Goal: Task Accomplishment & Management: Manage account settings

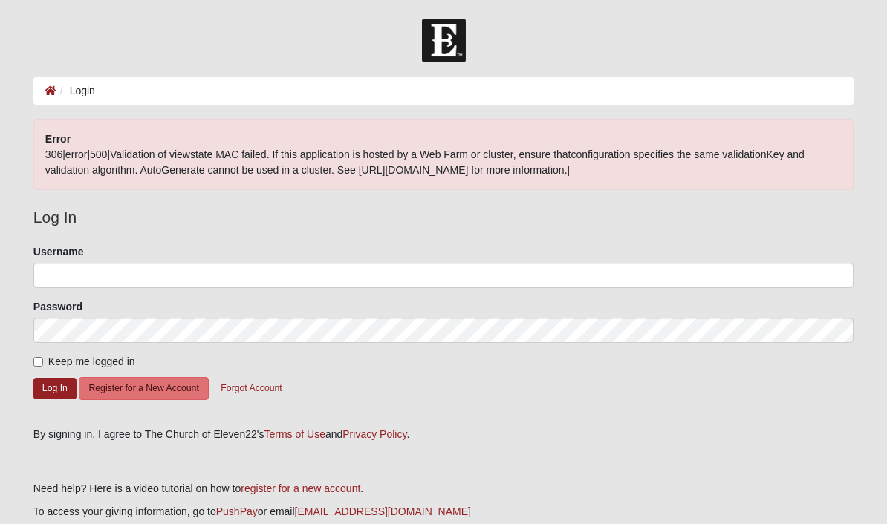
scroll to position [88, 0]
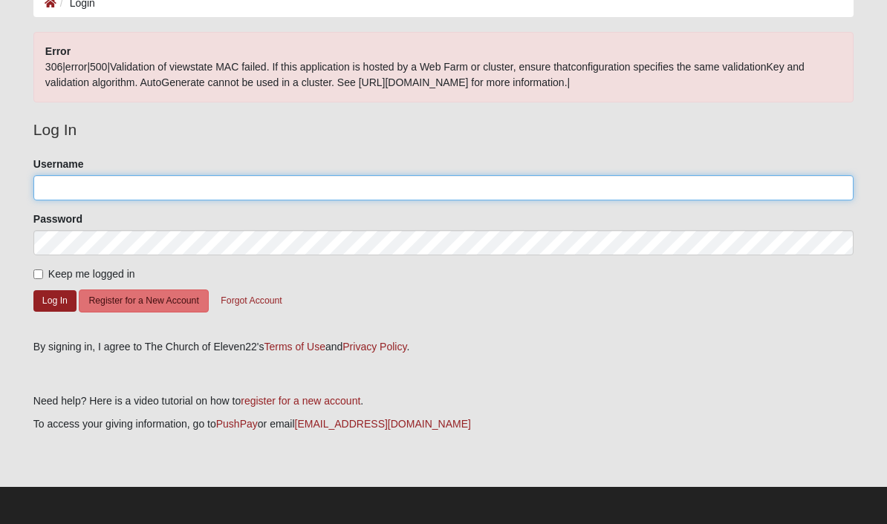
click at [337, 183] on input "Username" at bounding box center [443, 187] width 820 height 25
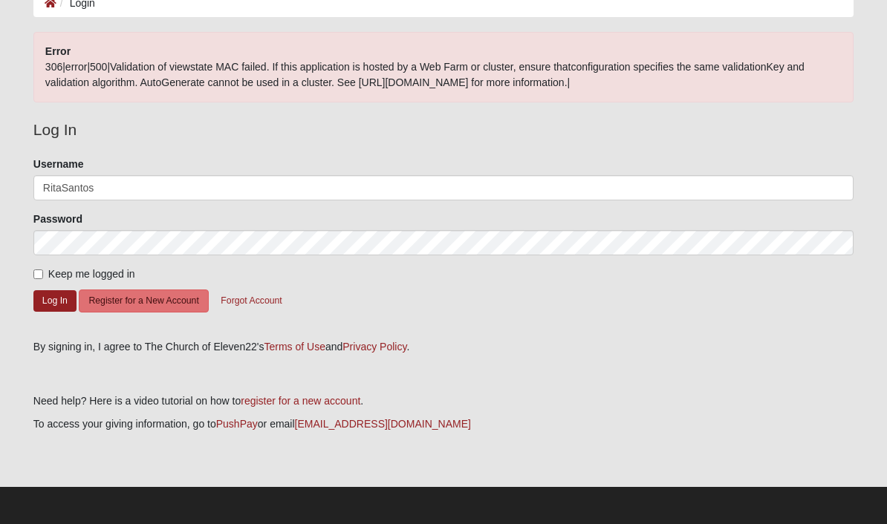
type input "RitaSantos"
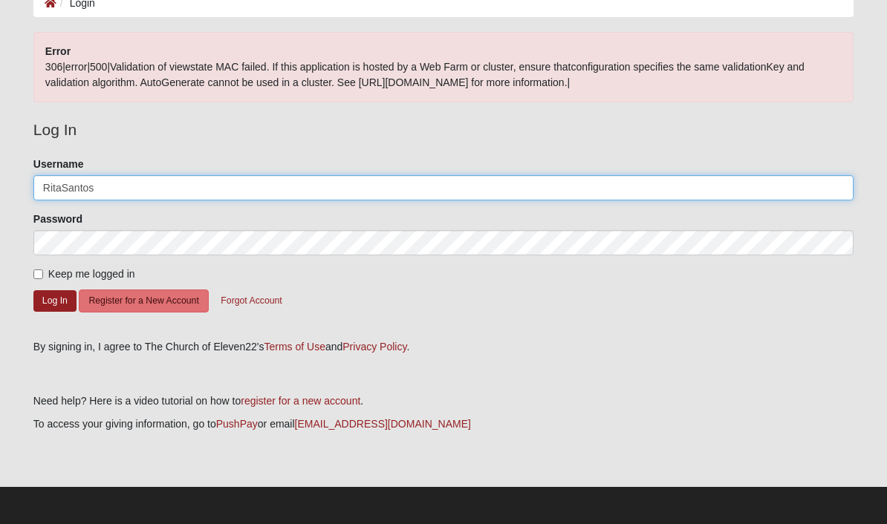
click at [54, 300] on button "Log In" at bounding box center [54, 301] width 43 height 22
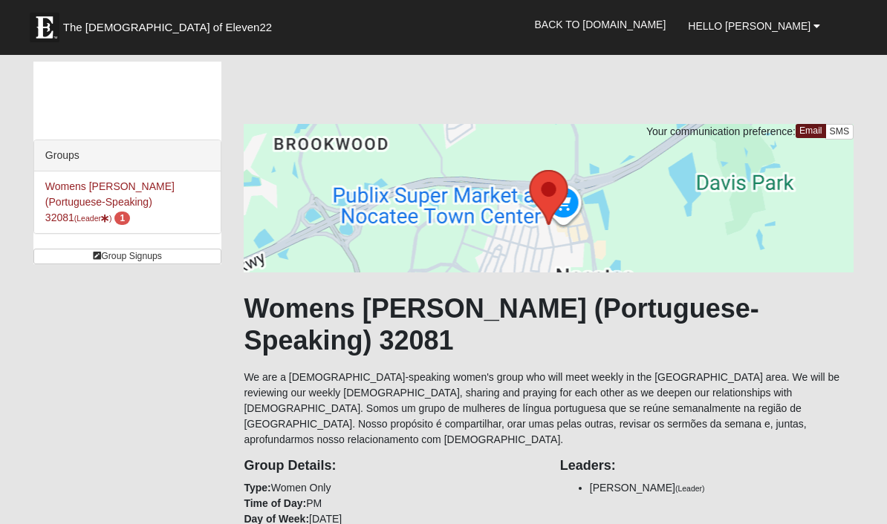
click at [156, 192] on link "Womens [PERSON_NAME] (Portuguese-Speaking) 32081 (Leader ) 1" at bounding box center [109, 201] width 129 height 43
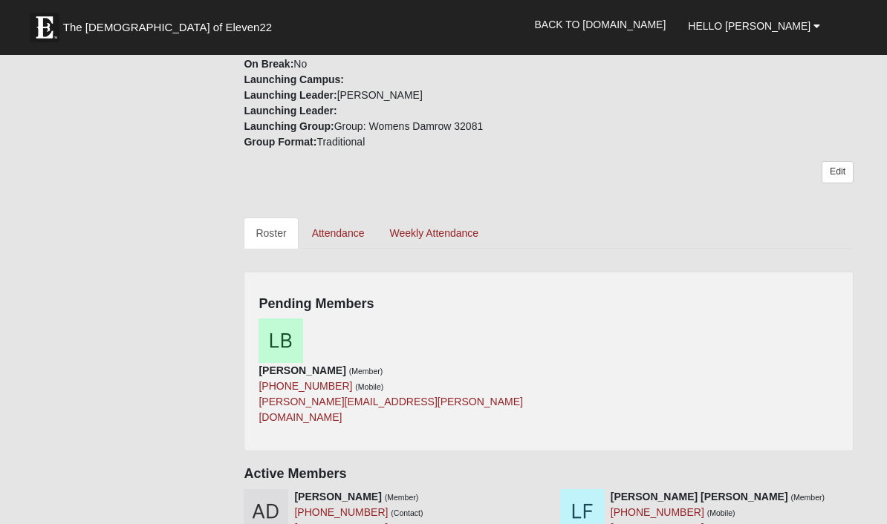
scroll to position [565, 0]
click at [599, 318] on div "Luiza Borges (Member) (848) 242-7346 (Mobile) luiza.vales@hotmail.com" at bounding box center [548, 377] width 602 height 118
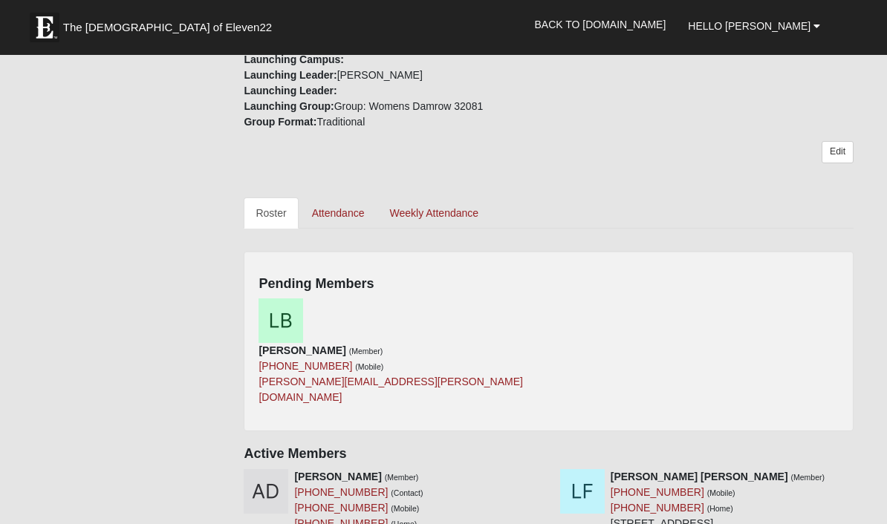
scroll to position [571, 0]
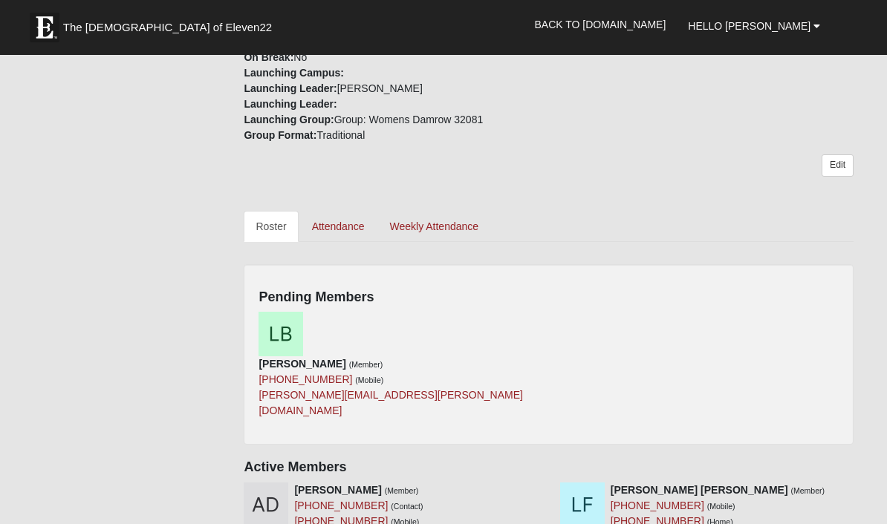
click at [761, 264] on div "Pending Members Luiza Borges (Member) (848) 242-7346 (Mobile) luiza.vales@hotma…" at bounding box center [549, 354] width 610 height 180
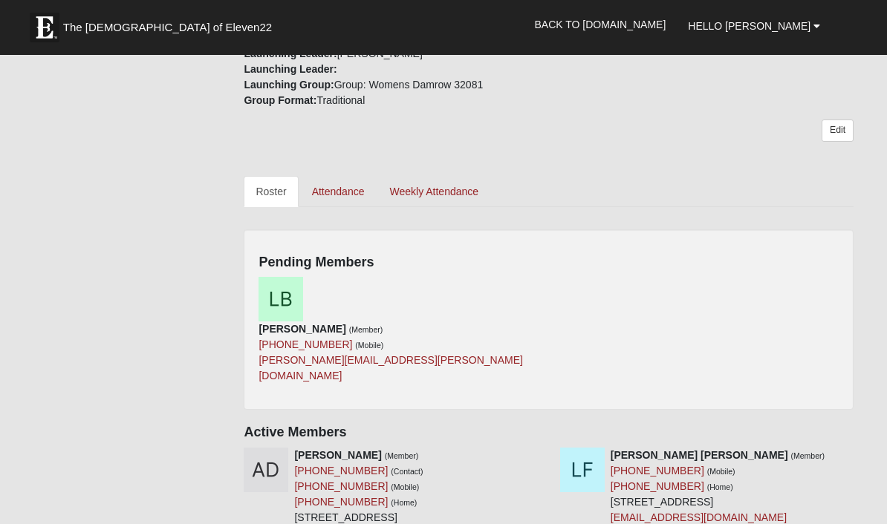
scroll to position [596, 0]
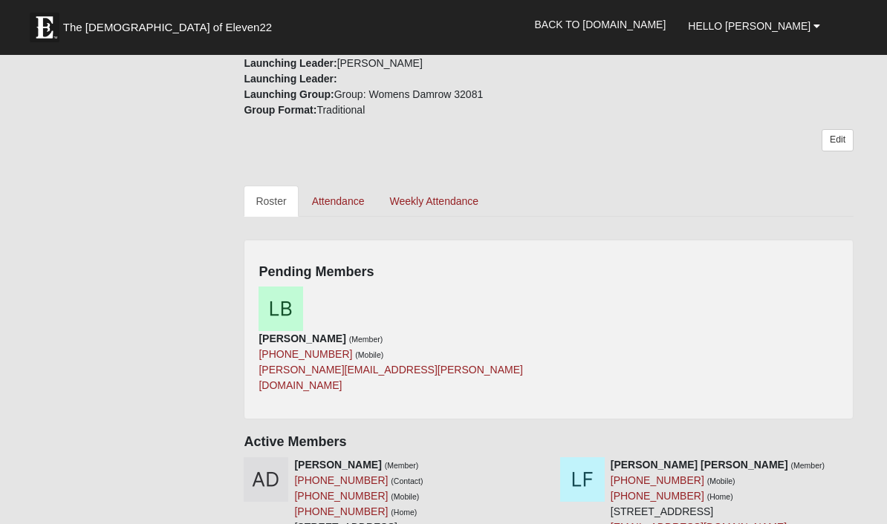
click at [477, 264] on h4 "Pending Members" at bounding box center [548, 272] width 580 height 16
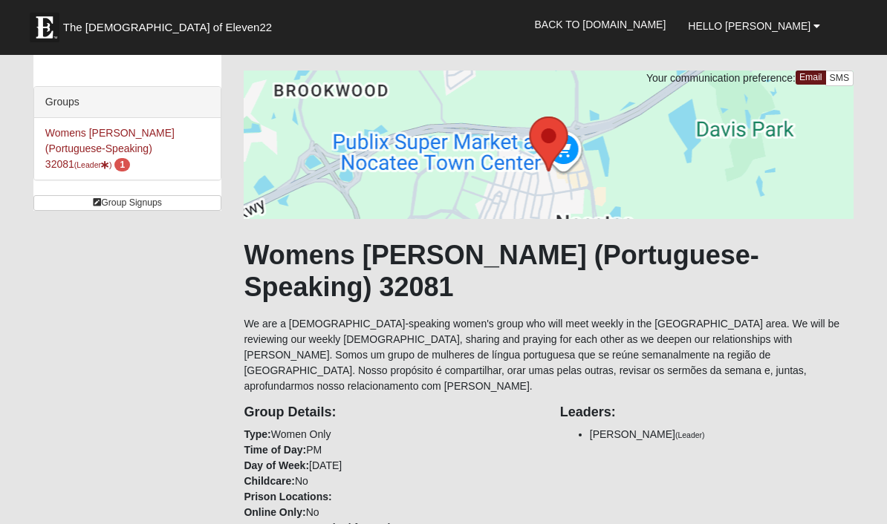
scroll to position [0, 0]
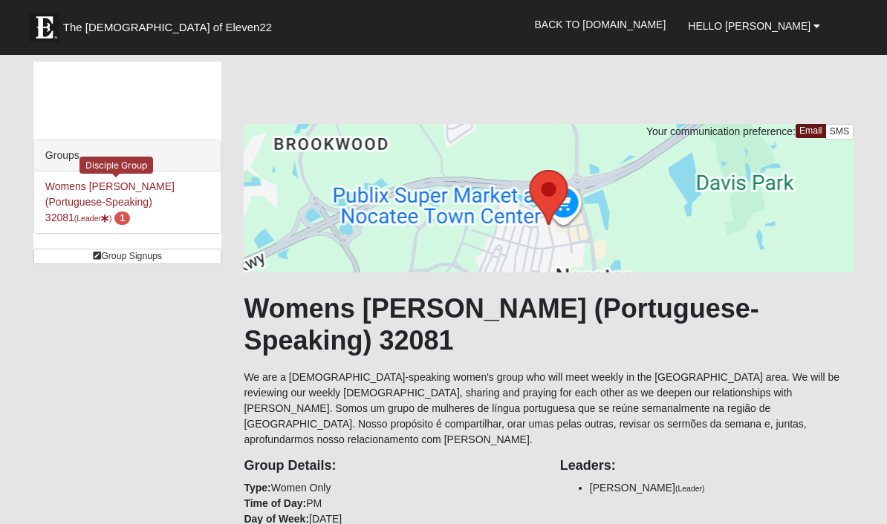
click at [138, 189] on link "Womens Santos (Portuguese-Speaking) 32081 (Leader ) 1" at bounding box center [109, 201] width 129 height 43
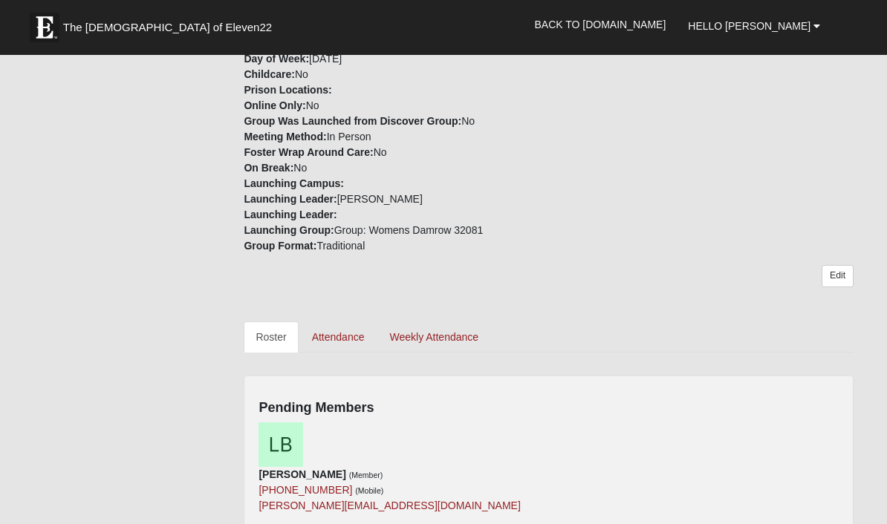
scroll to position [460, 0]
click at [574, 423] on div "Luiza Borges (Member) (848) 242-7346 (Mobile) luiza.vales@hotmail.com" at bounding box center [548, 474] width 602 height 102
click at [539, 425] on icon at bounding box center [543, 430] width 10 height 10
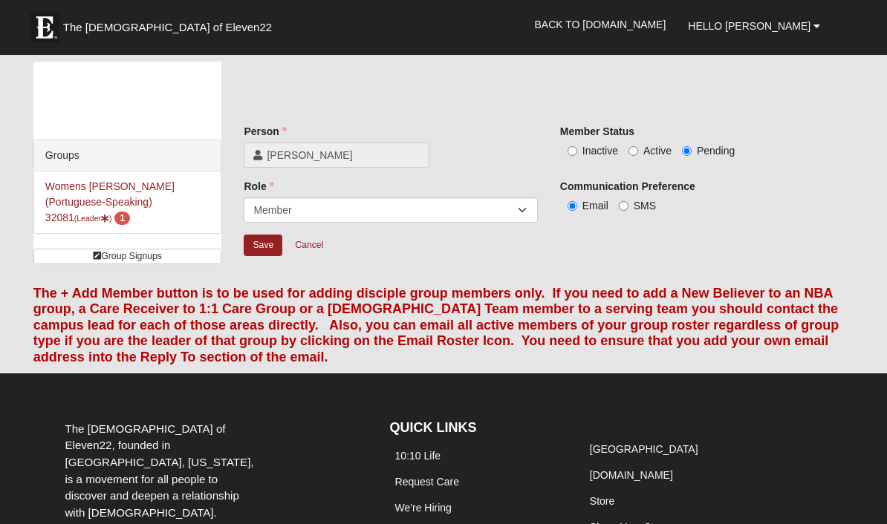
click at [645, 151] on span "Active" at bounding box center [657, 151] width 28 height 12
click at [638, 151] on input "Active" at bounding box center [633, 151] width 10 height 10
radio input "true"
click at [624, 209] on input "SMS" at bounding box center [624, 206] width 10 height 10
radio input "true"
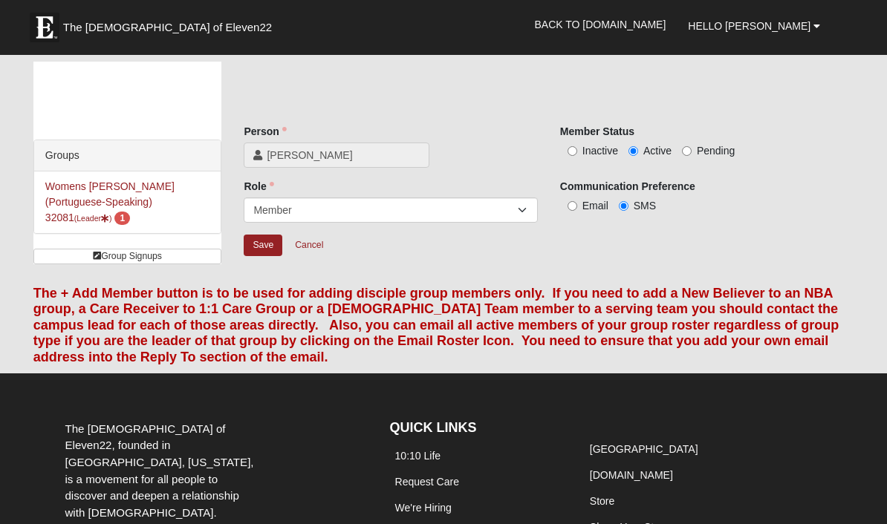
click at [262, 248] on input "Save" at bounding box center [263, 246] width 39 height 22
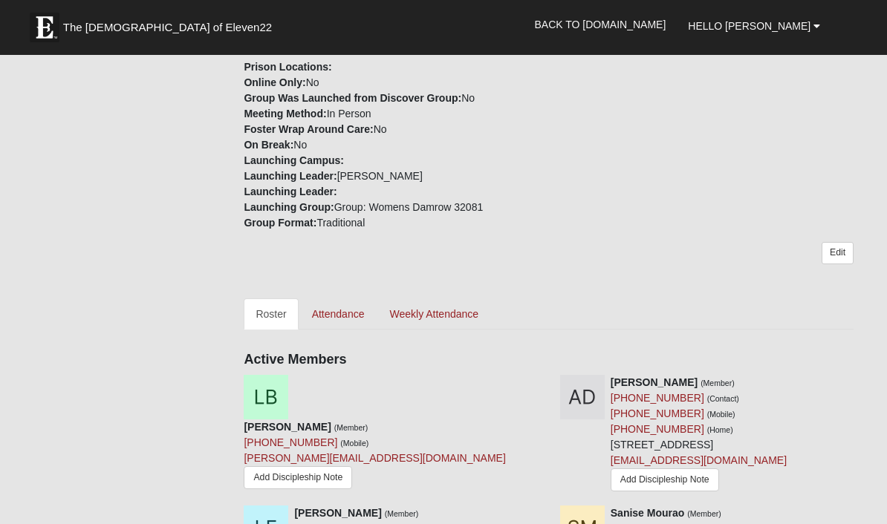
scroll to position [484, 0]
click at [449, 298] on link "Weekly Attendance" at bounding box center [433, 313] width 113 height 31
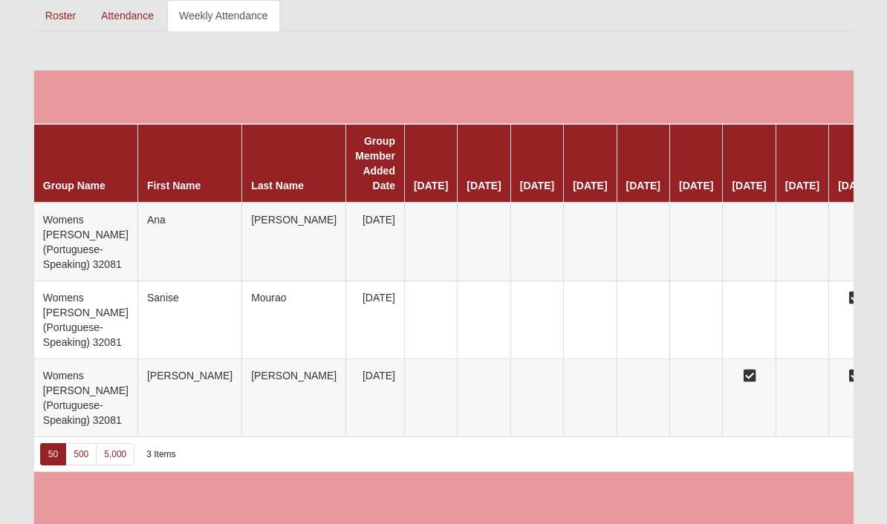
scroll to position [734, 0]
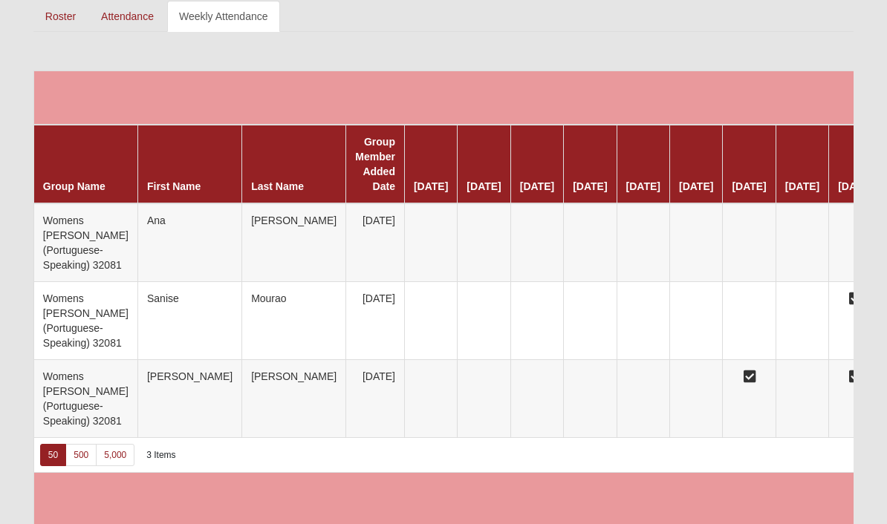
click at [346, 428] on td "[DATE]" at bounding box center [375, 399] width 59 height 78
click at [346, 405] on td "[DATE]" at bounding box center [375, 399] width 59 height 78
click at [748, 382] on icon at bounding box center [749, 376] width 12 height 10
click at [757, 420] on td "Group did not meet." at bounding box center [749, 399] width 53 height 78
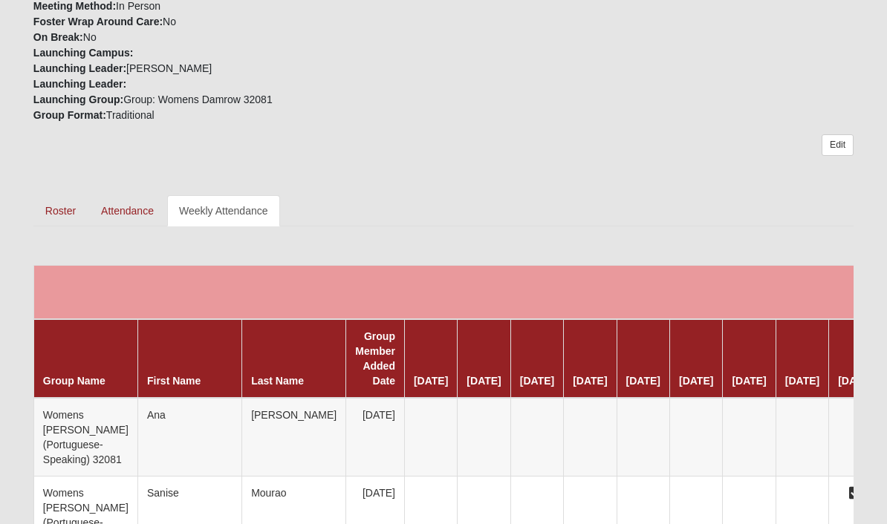
scroll to position [539, 0]
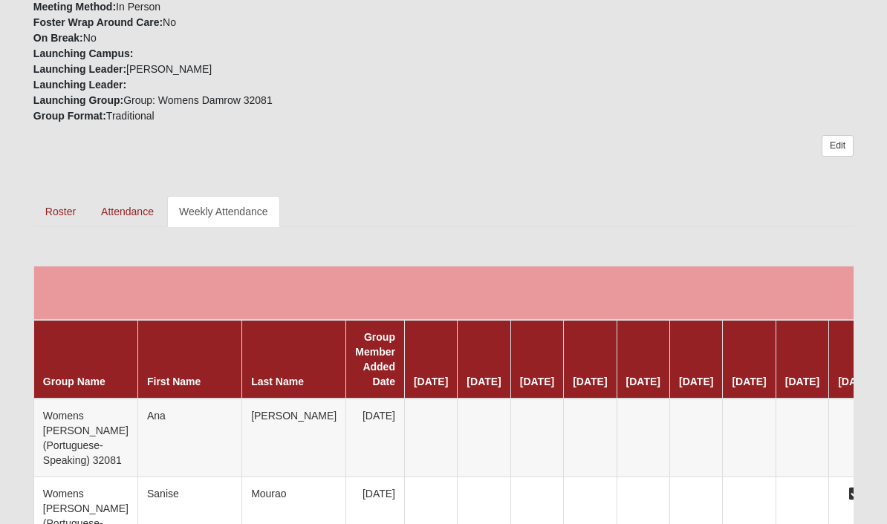
click at [59, 200] on link "Roster" at bounding box center [60, 211] width 54 height 31
click at [120, 196] on link "Attendance" at bounding box center [127, 211] width 76 height 31
click at [134, 196] on link "Attendance" at bounding box center [127, 211] width 76 height 31
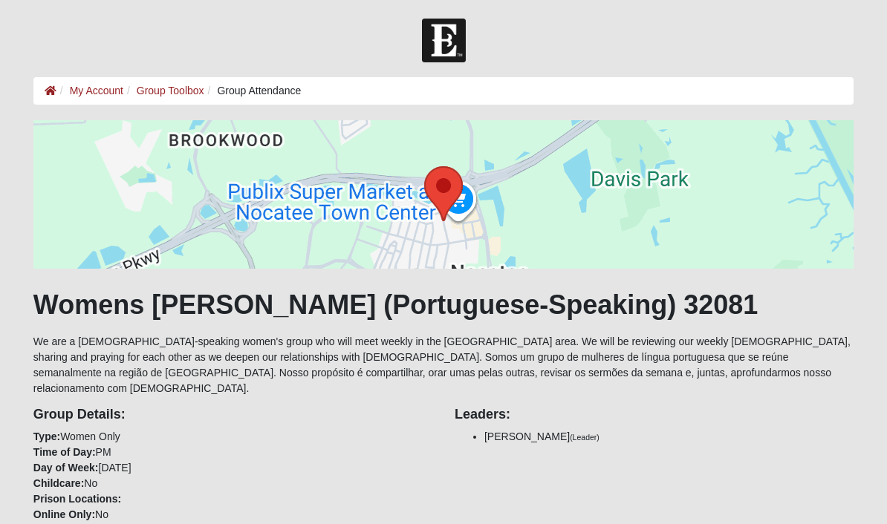
scroll to position [748, 0]
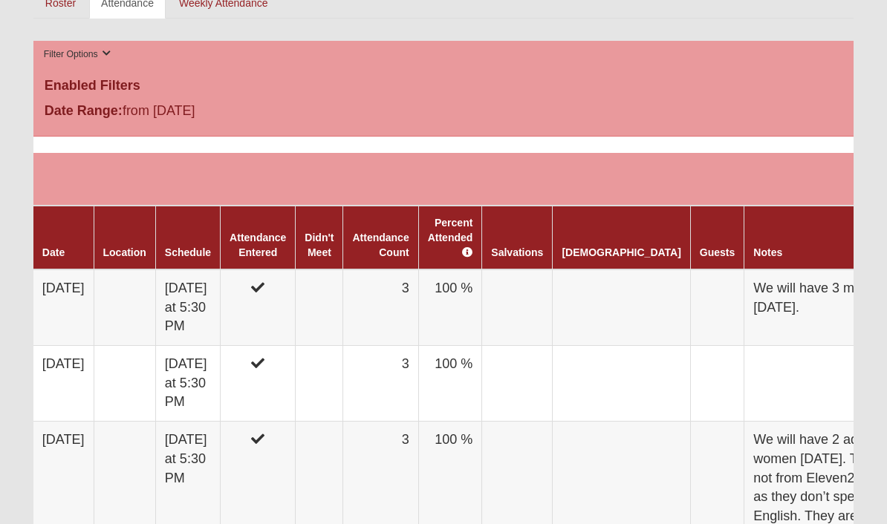
click at [416, 270] on td "3" at bounding box center [380, 308] width 75 height 76
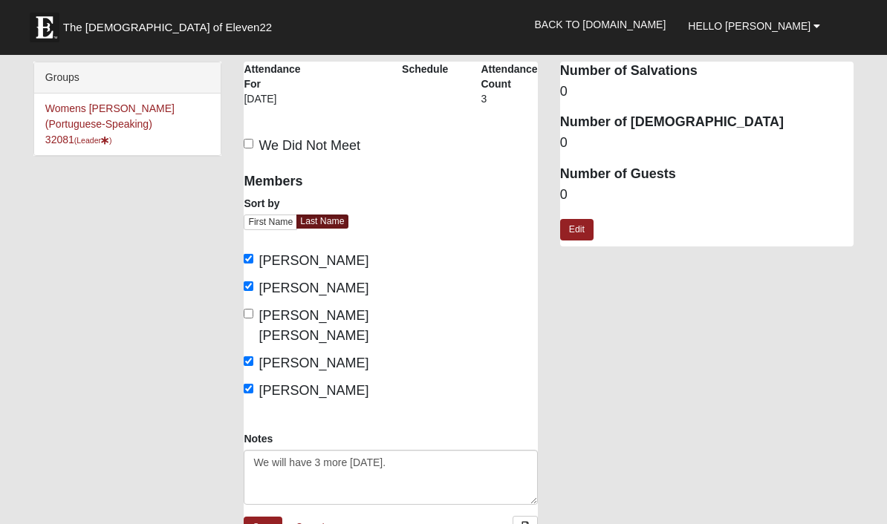
click at [337, 333] on span "Franco Gonzalez, Laura Melissa" at bounding box center [313, 325] width 110 height 35
click at [253, 319] on input "Franco Gonzalez, Laura Melissa" at bounding box center [249, 314] width 10 height 10
checkbox input "true"
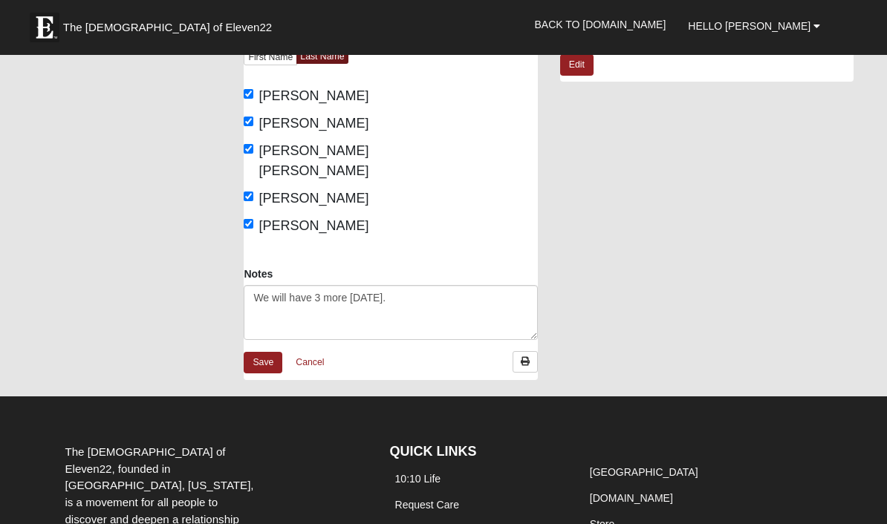
scroll to position [140, 0]
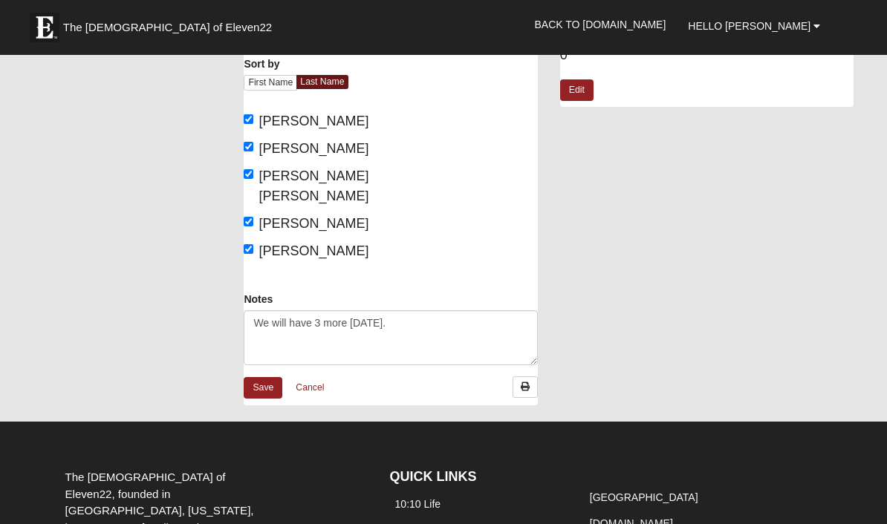
click at [260, 399] on link "Save" at bounding box center [263, 388] width 39 height 22
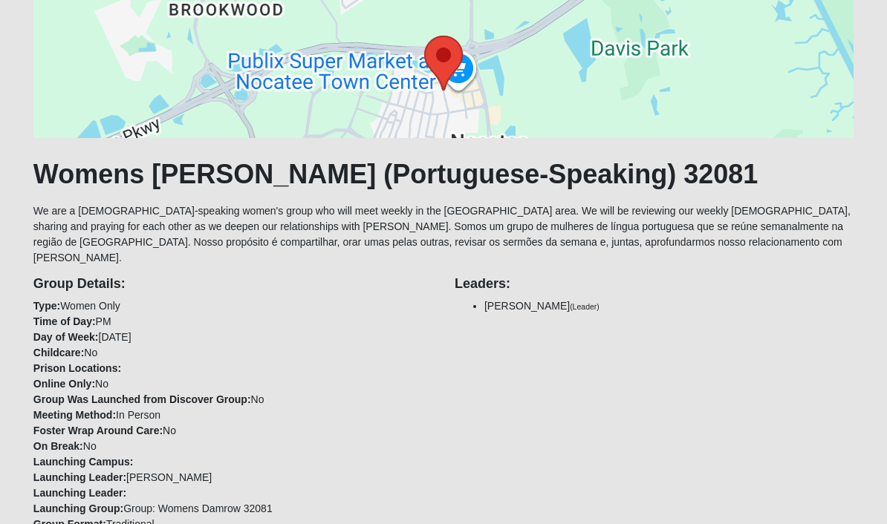
scroll to position [125, 0]
